Goal: Task Accomplishment & Management: Manage account settings

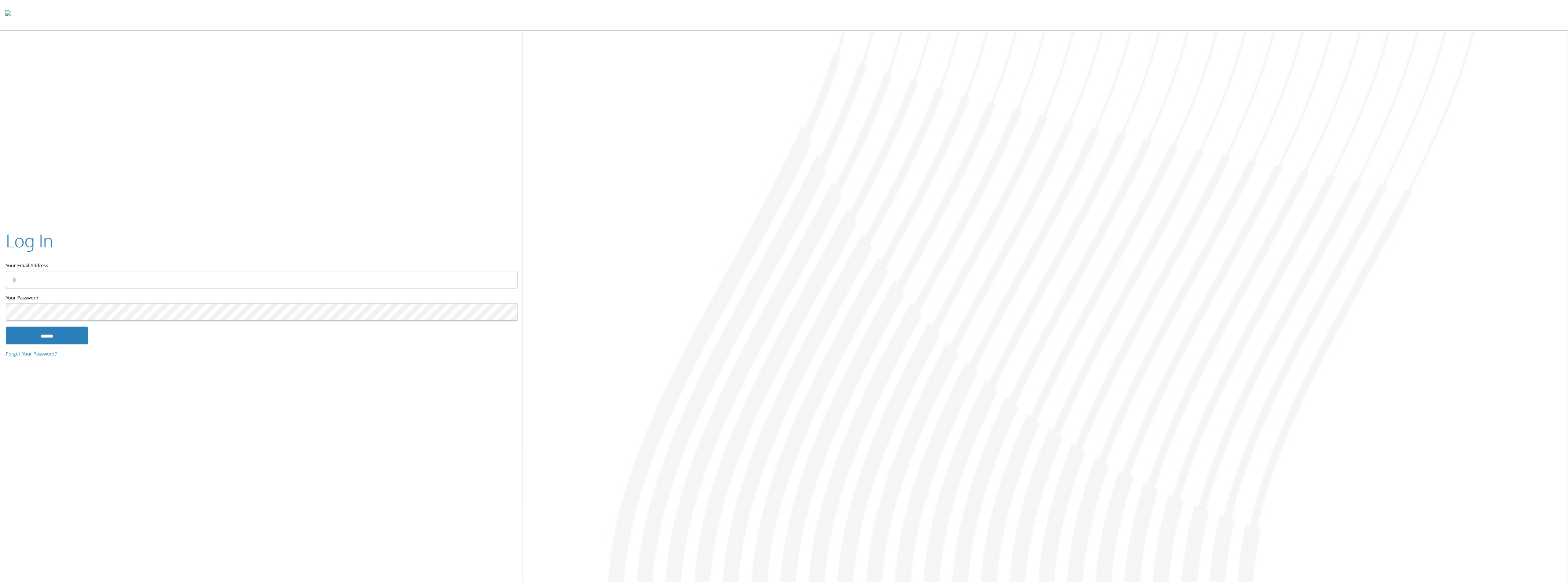
click at [88, 279] on input "Your Email Address" at bounding box center [262, 279] width 512 height 17
type input "**********"
click at [57, 334] on input "******" at bounding box center [47, 335] width 82 height 18
